Goal: Navigation & Orientation: Find specific page/section

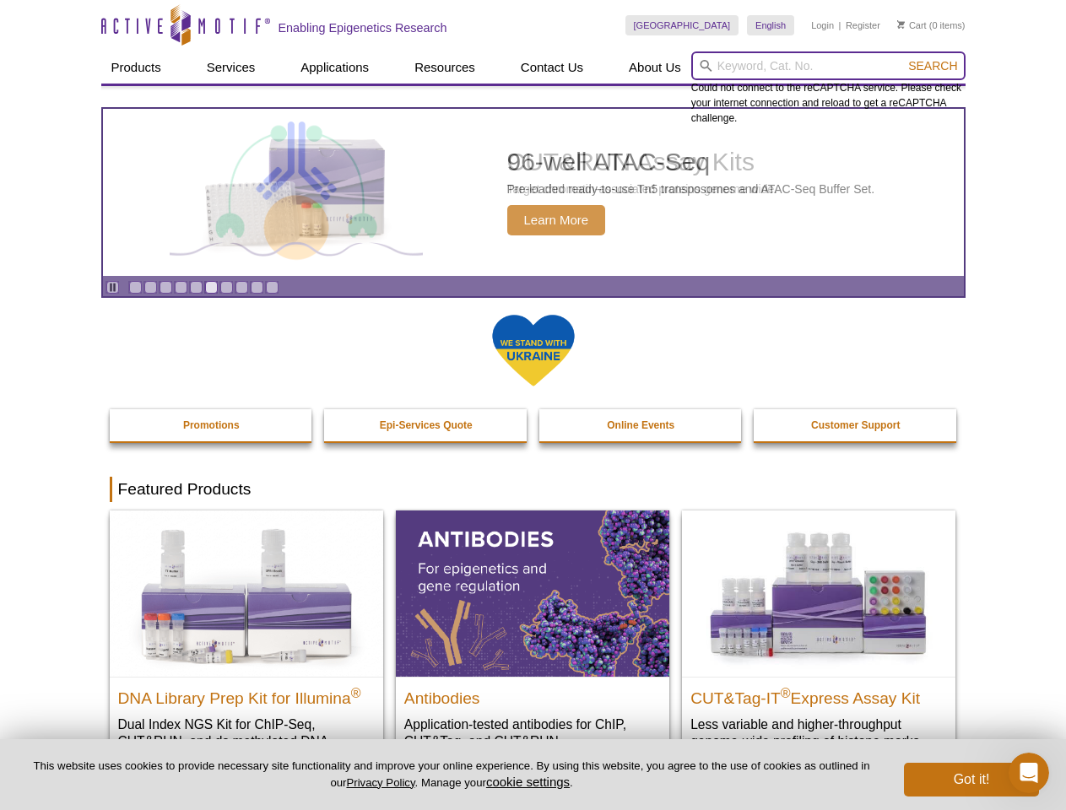
click at [828, 66] on input "search" at bounding box center [828, 65] width 274 height 29
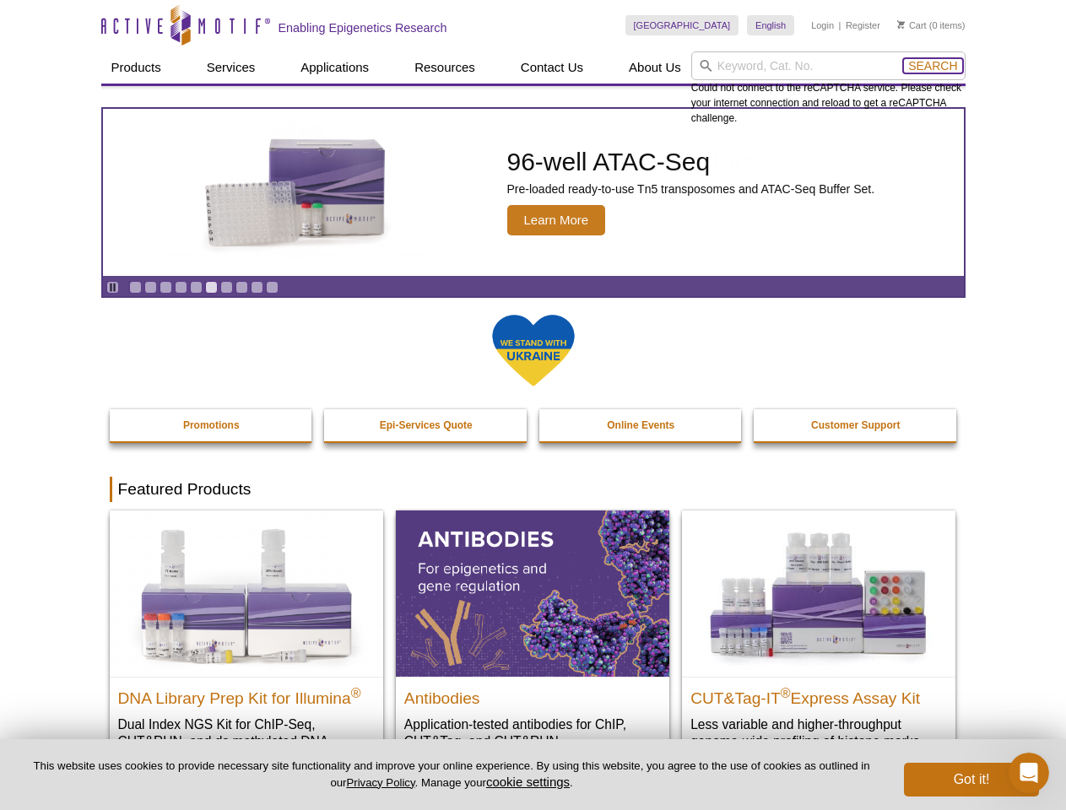
click at [932, 66] on span "Search" at bounding box center [932, 66] width 49 height 14
click at [112, 287] on icon "Pause" at bounding box center [112, 287] width 11 height 11
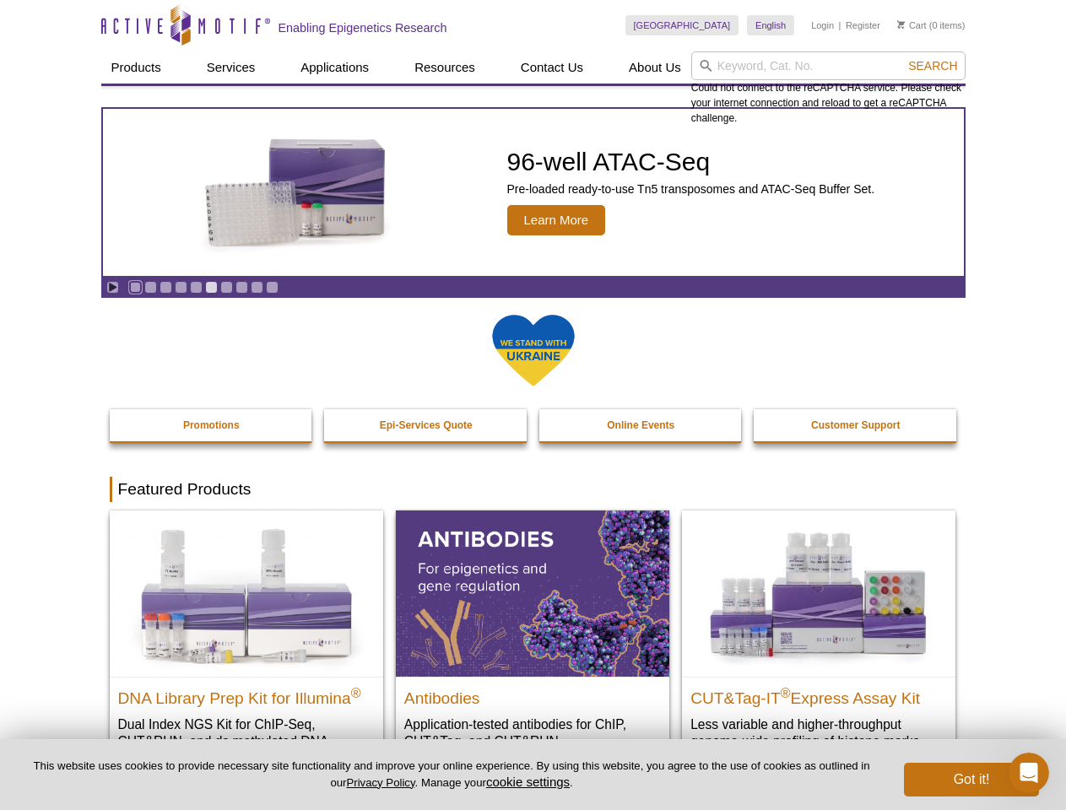
click at [135, 287] on link "Go to slide 1" at bounding box center [135, 287] width 13 height 13
click at [150, 287] on link "Go to slide 2" at bounding box center [150, 287] width 13 height 13
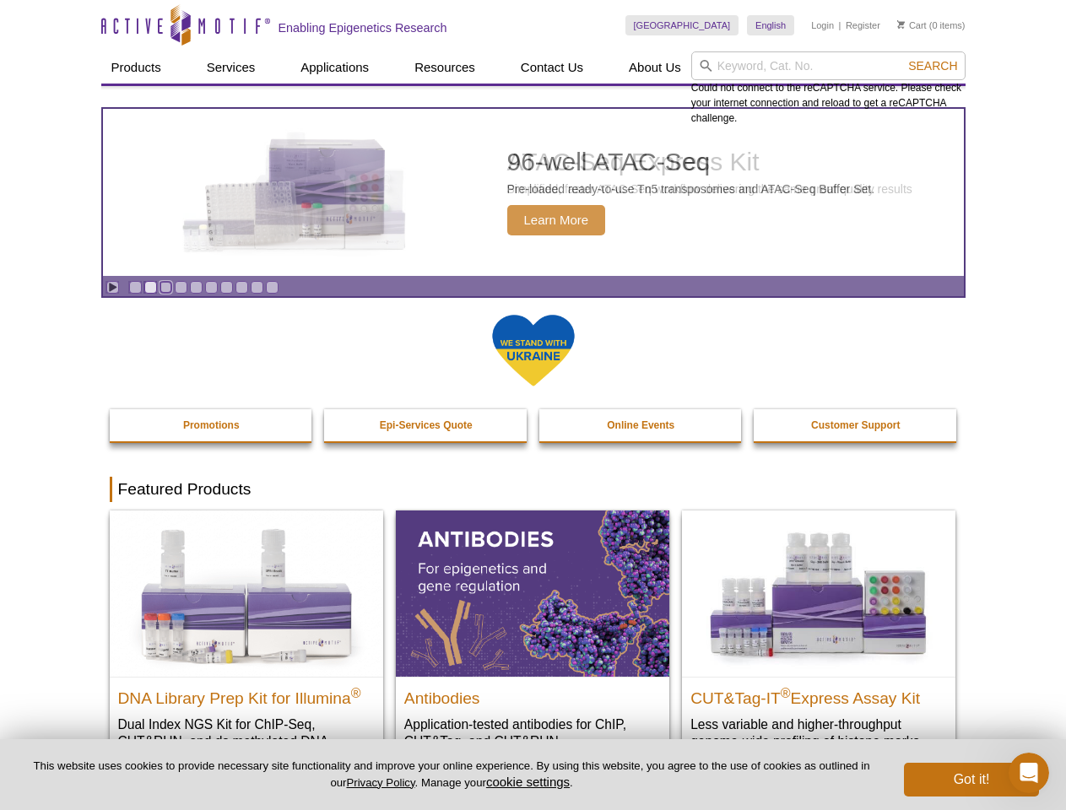
click at [165, 287] on link "Go to slide 3" at bounding box center [165, 287] width 13 height 13
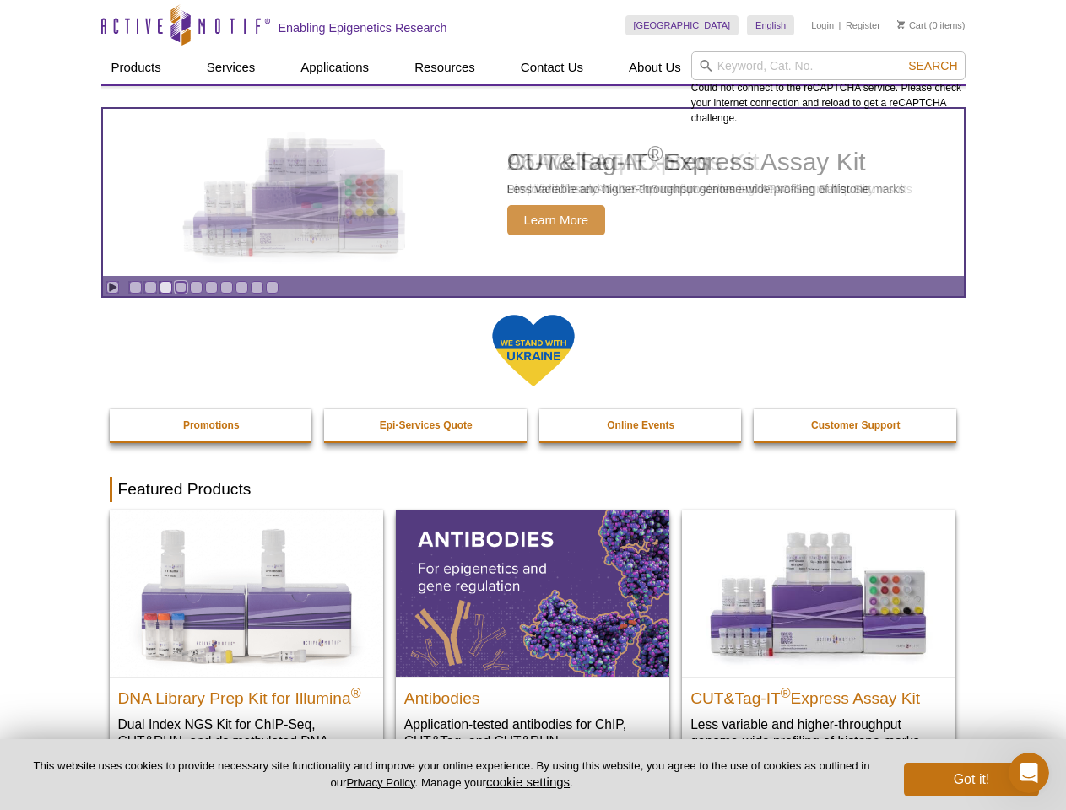
click at [181, 287] on link "Go to slide 4" at bounding box center [181, 287] width 13 height 13
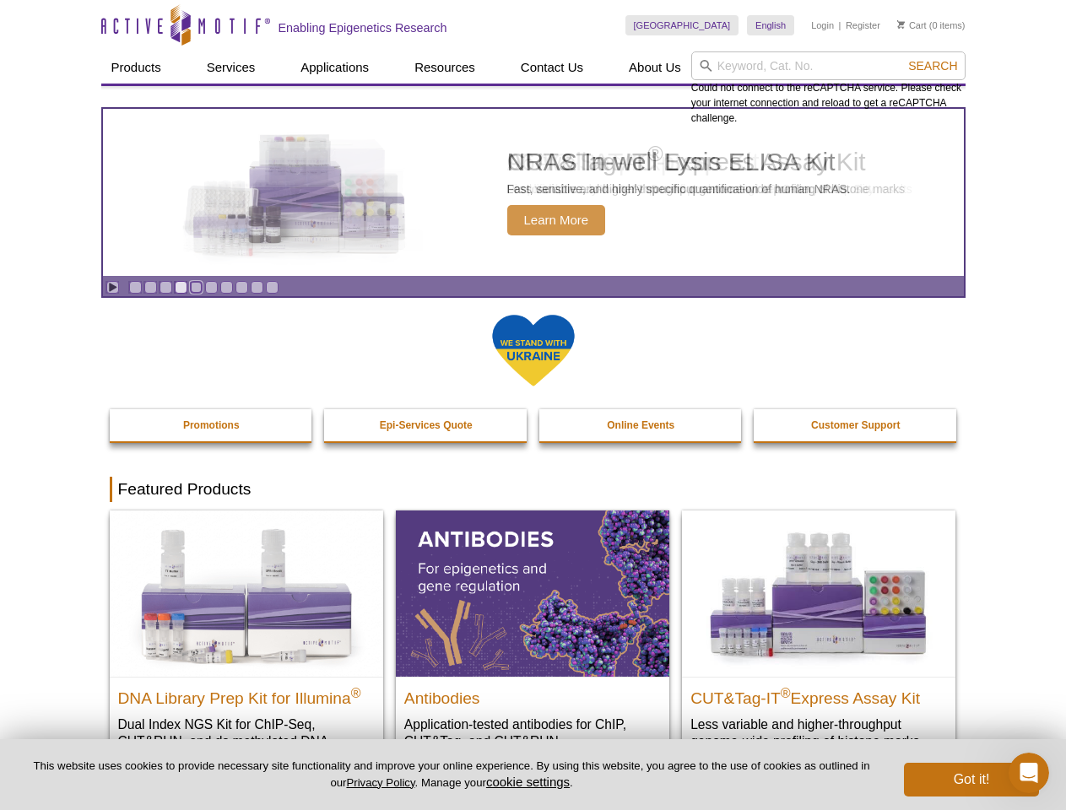
click at [196, 287] on link "Go to slide 5" at bounding box center [196, 287] width 13 height 13
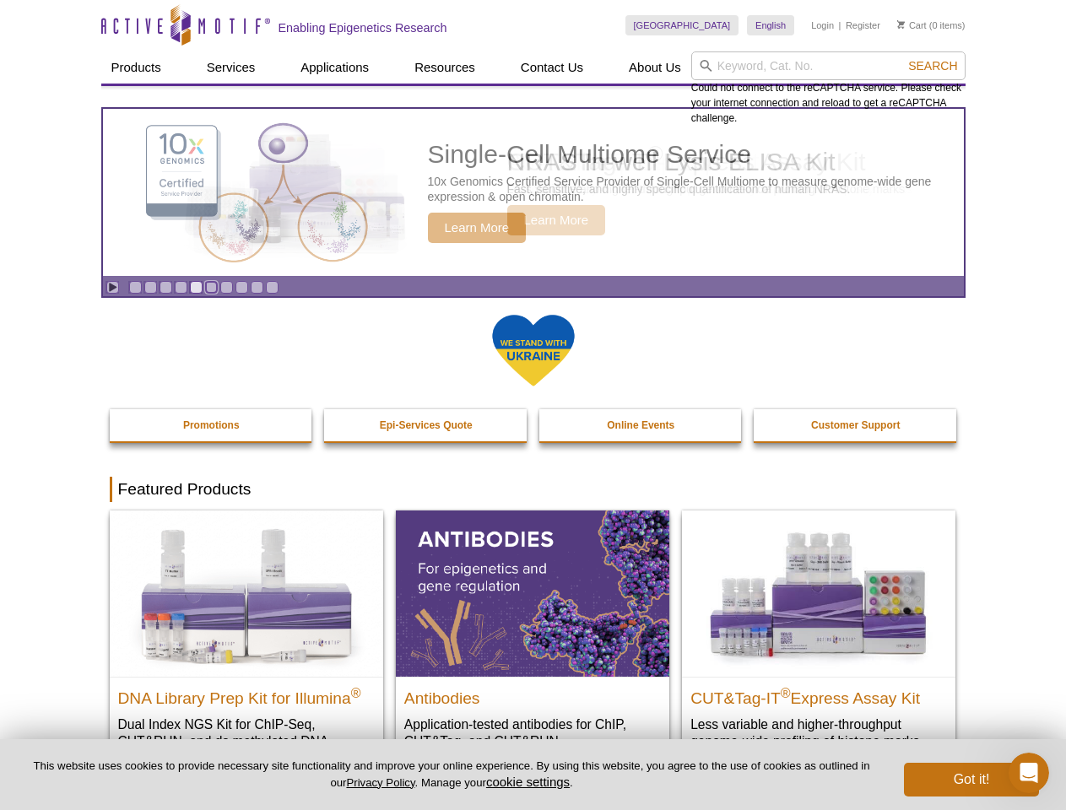
click at [211, 287] on link "Go to slide 6" at bounding box center [211, 287] width 13 height 13
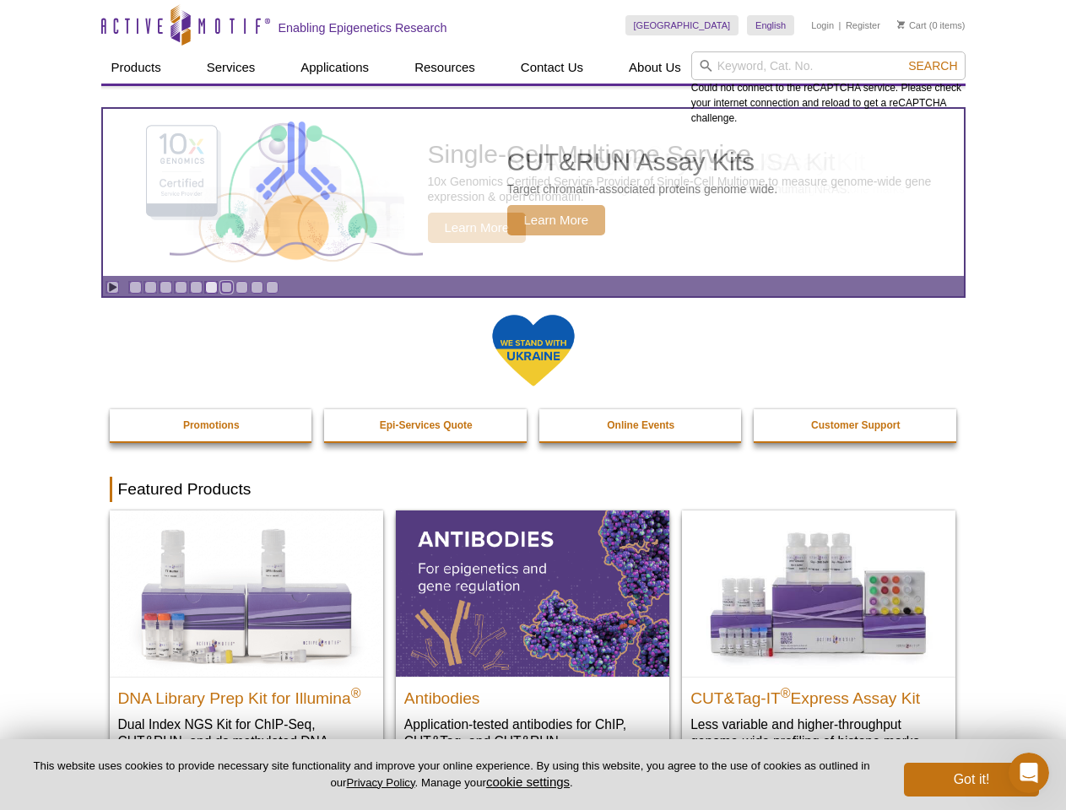
click at [226, 287] on link "Go to slide 7" at bounding box center [226, 287] width 13 height 13
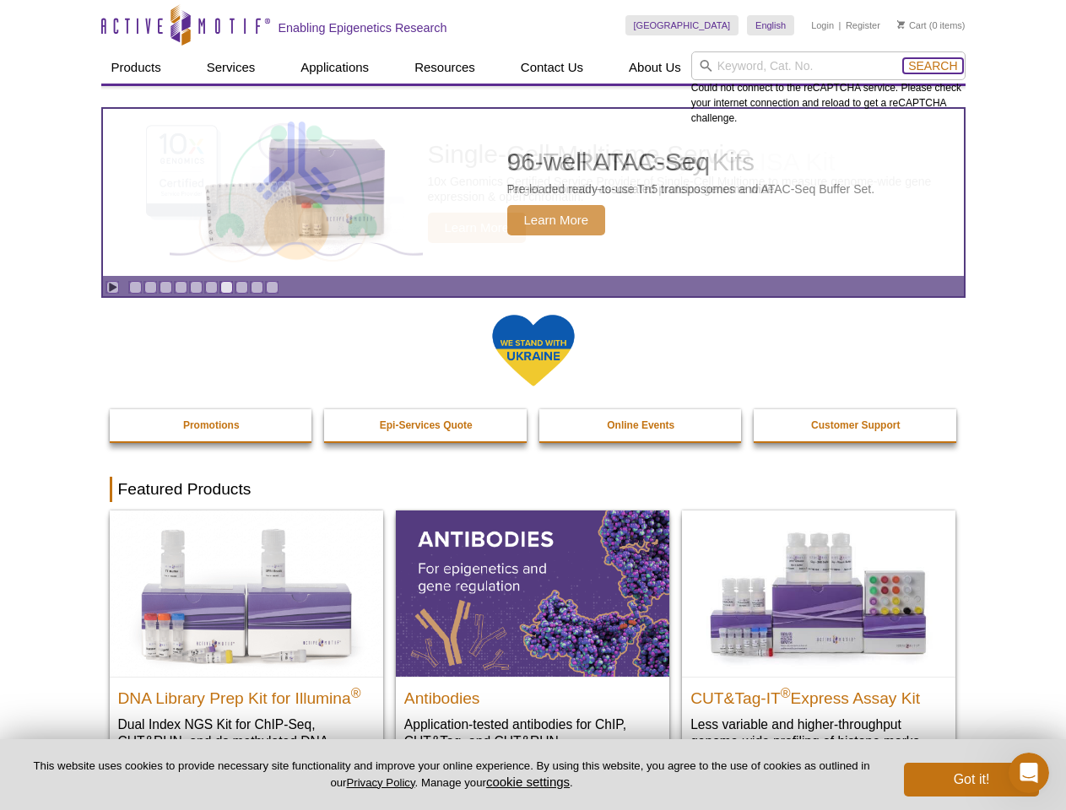
click at [932, 66] on span "Search" at bounding box center [932, 66] width 49 height 14
